Goal: Check status: Check status

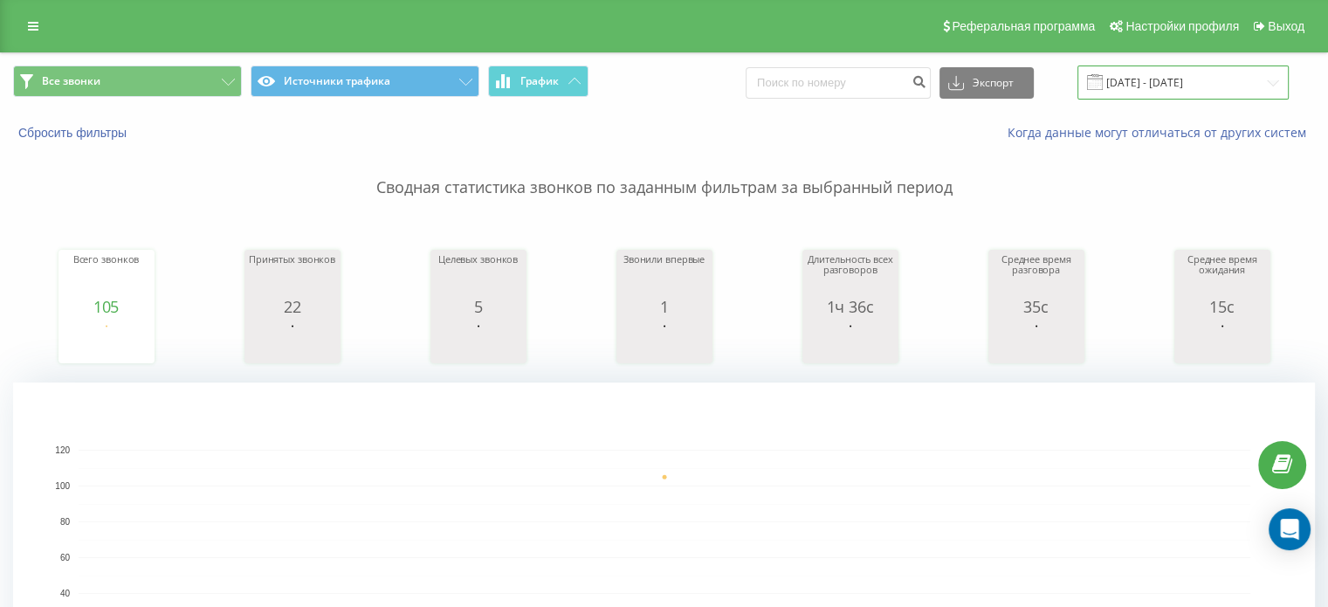
click at [1157, 76] on input "[DATE] - [DATE]" at bounding box center [1182, 82] width 211 height 34
click at [644, 409] on rect "A chart." at bounding box center [664, 556] width 1302 height 349
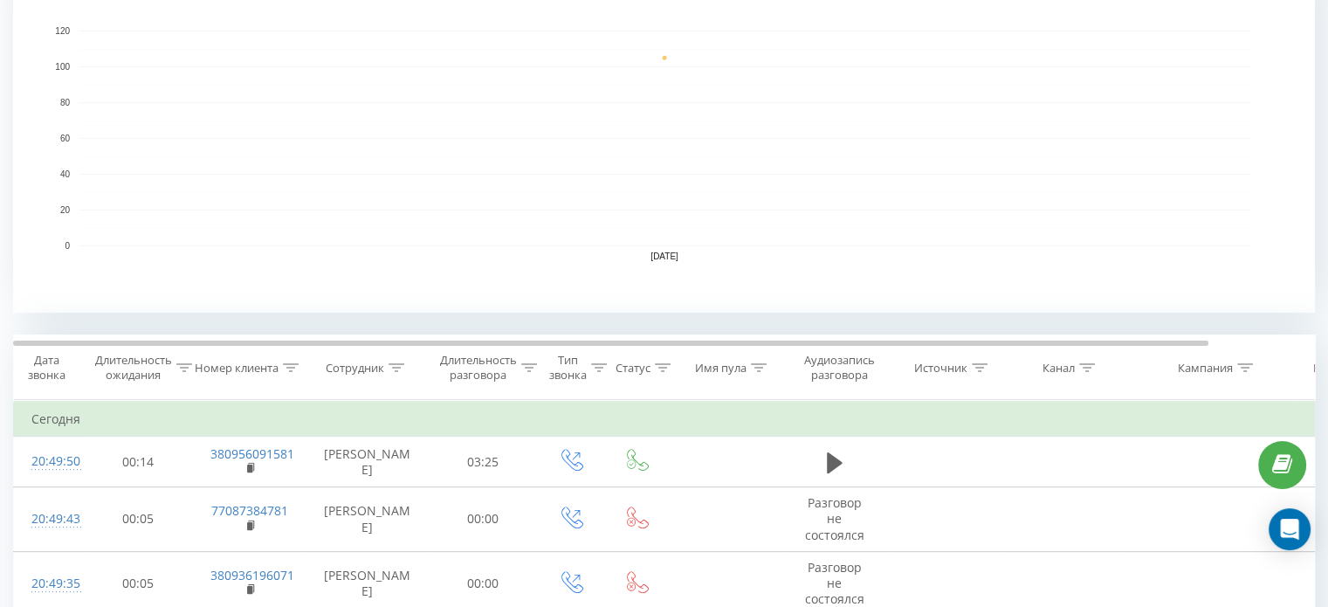
scroll to position [421, 0]
click at [534, 368] on icon at bounding box center [529, 365] width 16 height 9
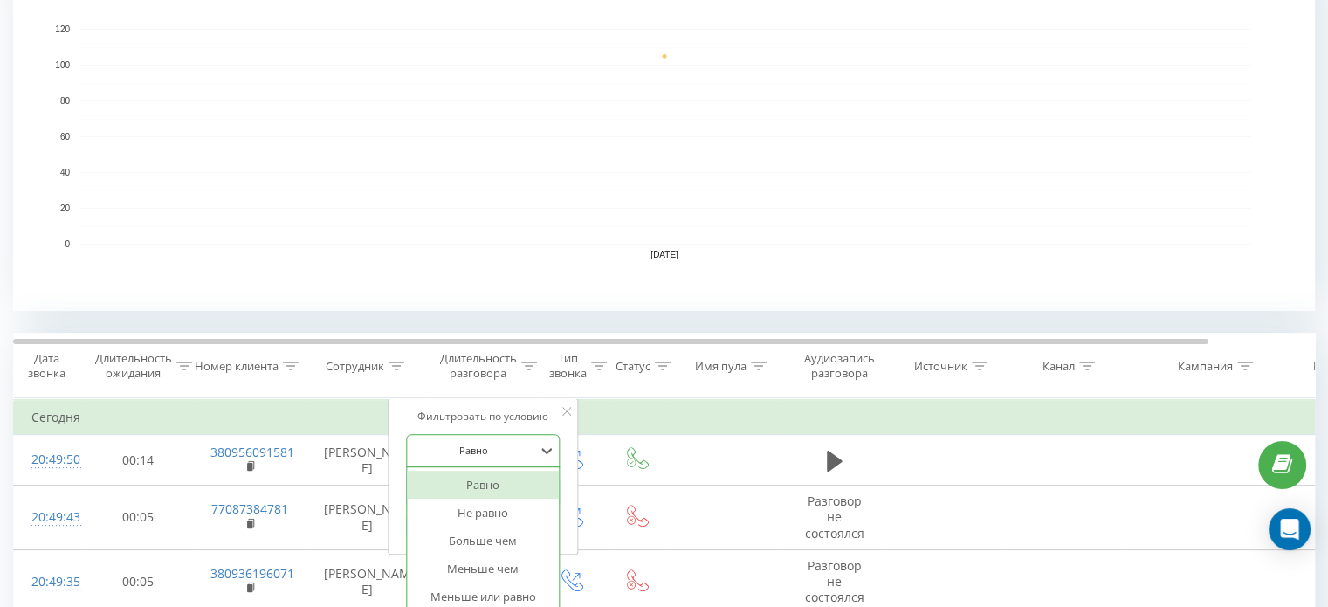
scroll to position [455, 0]
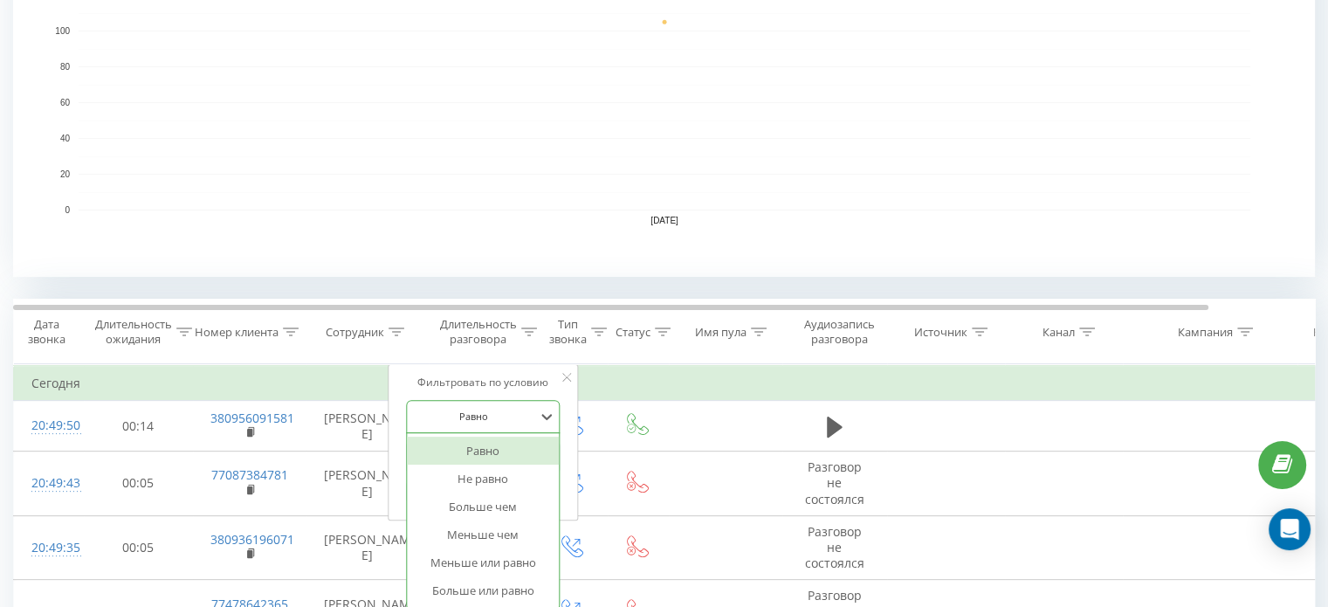
click at [471, 433] on div "6 results available. Use Up and Down to choose options, press Enter to select t…" at bounding box center [483, 416] width 154 height 33
click at [454, 497] on div "Больше чем" at bounding box center [483, 506] width 152 height 28
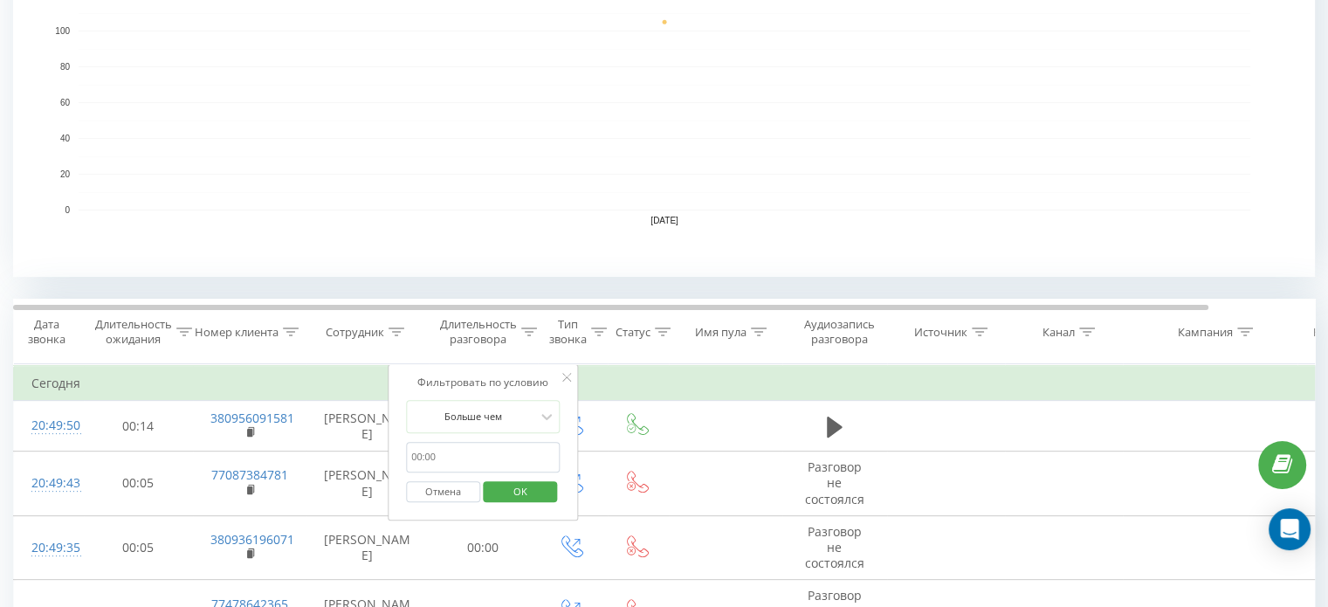
click at [496, 463] on input "text" at bounding box center [483, 457] width 154 height 31
type input "29"
click at [500, 492] on span "OK" at bounding box center [520, 491] width 49 height 27
